Goal: Navigation & Orientation: Find specific page/section

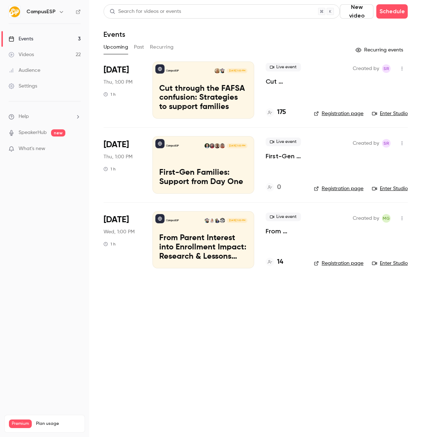
click at [49, 13] on h6 "CampusESP" at bounding box center [40, 11] width 29 height 7
click at [59, 10] on icon "button" at bounding box center [62, 12] width 6 height 6
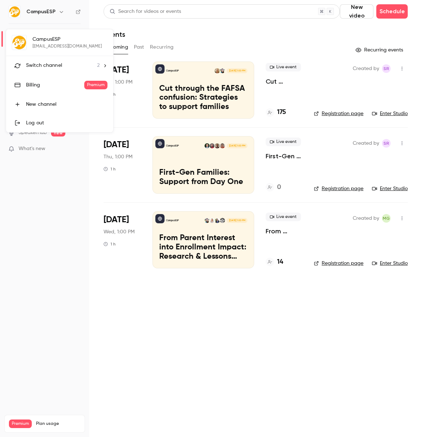
click at [49, 68] on span "Switch channel" at bounding box center [44, 66] width 36 height 8
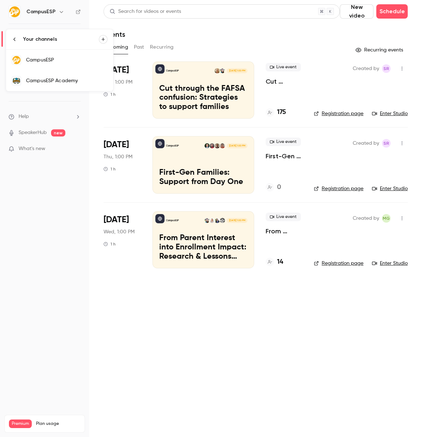
click at [51, 80] on div "CampusESP Academy" at bounding box center [66, 80] width 81 height 7
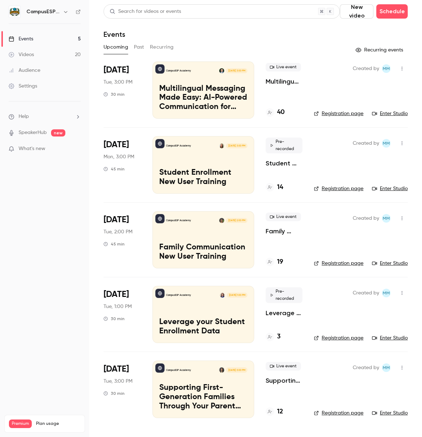
click at [140, 49] on button "Past" at bounding box center [139, 46] width 10 height 11
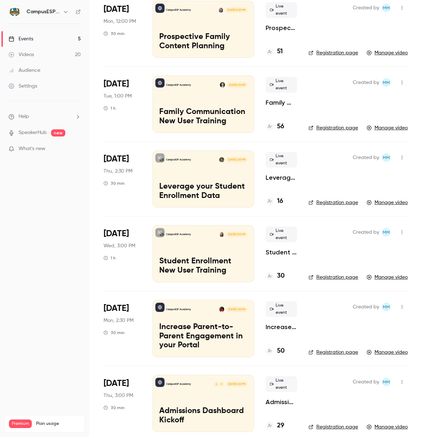
scroll to position [267, 0]
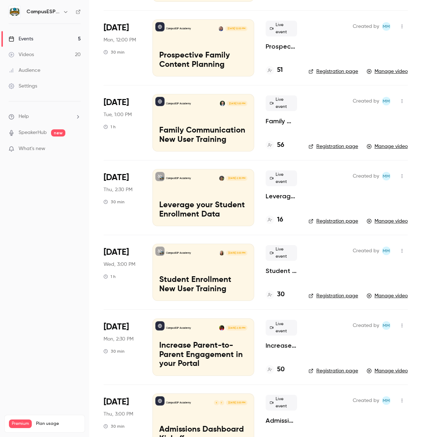
click at [42, 15] on h6 "CampusESP Academy" at bounding box center [43, 11] width 34 height 7
click at [46, 11] on h6 "CampusESP Academy" at bounding box center [43, 11] width 34 height 7
click at [63, 13] on button "button" at bounding box center [65, 12] width 9 height 9
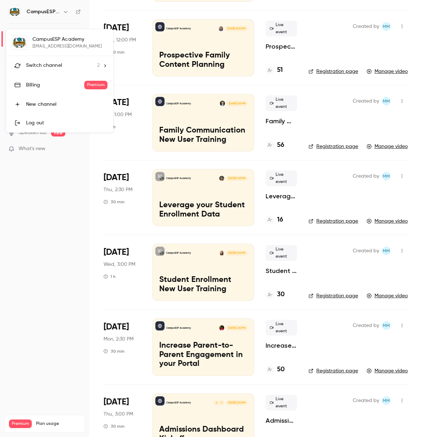
click at [54, 48] on div "CampusESP Academy [EMAIL_ADDRESS][DOMAIN_NAME] Switch channel 2 Billing Premium…" at bounding box center [59, 80] width 107 height 103
click at [58, 69] on span "Switch channel" at bounding box center [44, 66] width 36 height 8
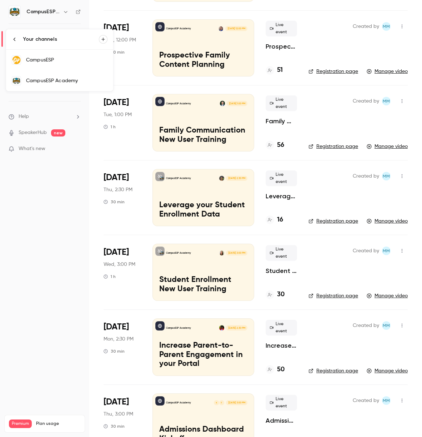
click at [64, 63] on div "CampusESP" at bounding box center [66, 59] width 81 height 7
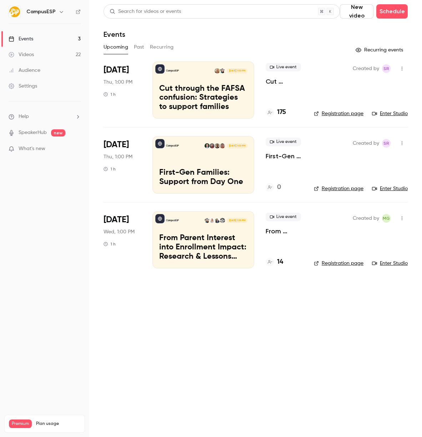
click at [138, 44] on button "Past" at bounding box center [139, 46] width 10 height 11
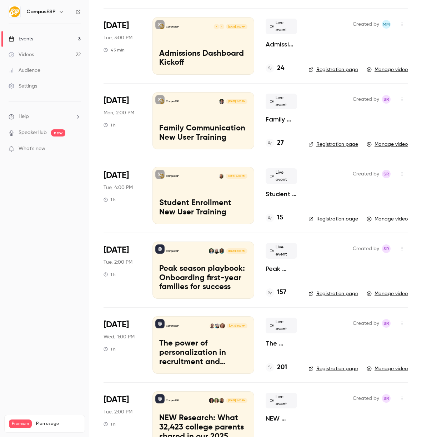
scroll to position [595, 0]
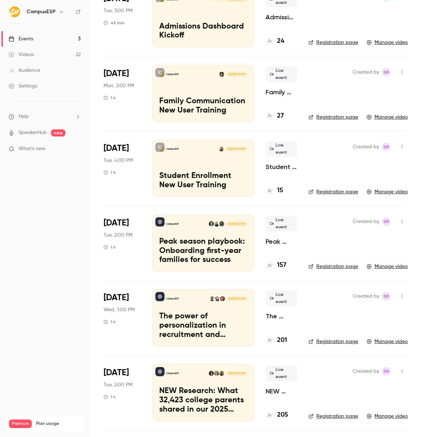
click at [340, 115] on link "Registration page" at bounding box center [334, 117] width 50 height 7
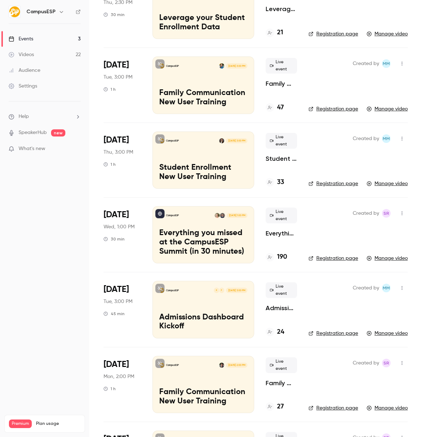
scroll to position [303, 0]
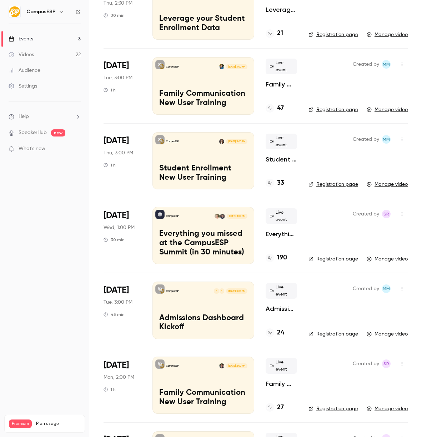
click at [329, 108] on link "Registration page" at bounding box center [334, 109] width 50 height 7
